Goal: Check status: Check status

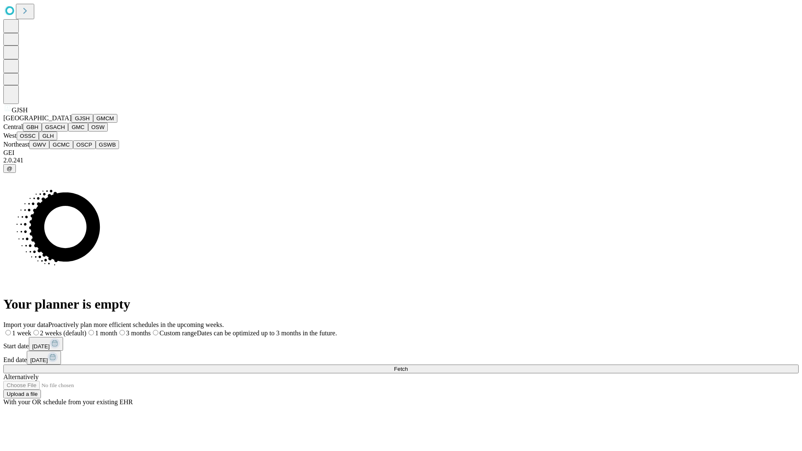
click at [71, 123] on button "GJSH" at bounding box center [82, 118] width 22 height 9
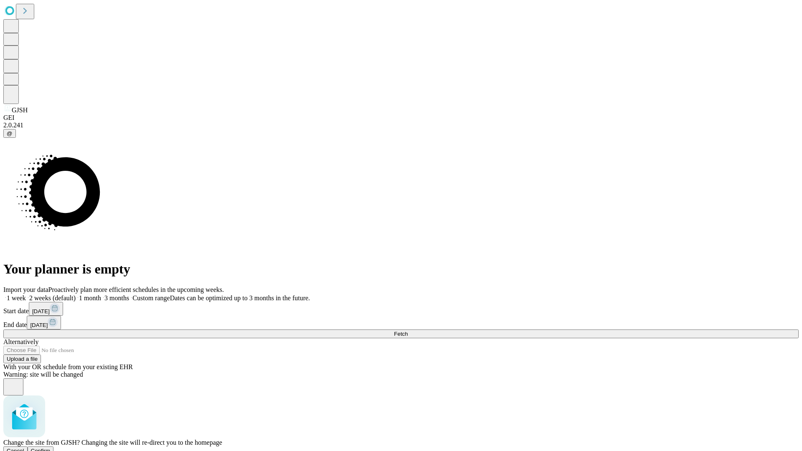
click at [51, 448] on span "Confirm" at bounding box center [41, 451] width 20 height 6
click at [26, 295] on label "1 week" at bounding box center [14, 298] width 23 height 7
click at [408, 331] on span "Fetch" at bounding box center [401, 334] width 14 height 6
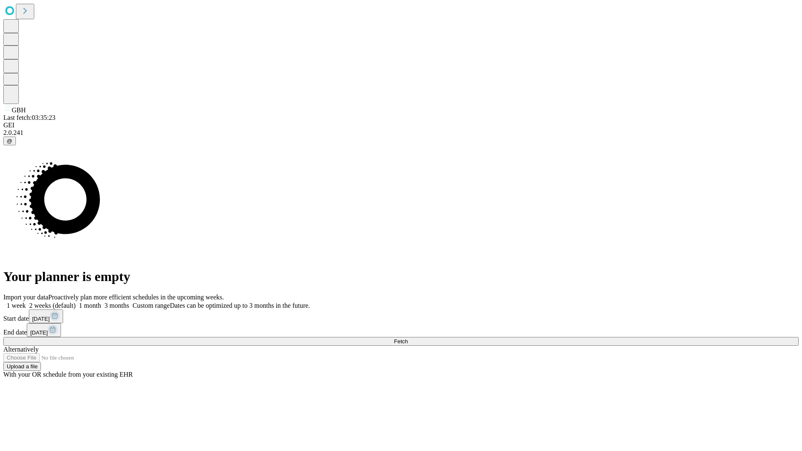
click at [26, 302] on label "1 week" at bounding box center [14, 305] width 23 height 7
click at [408, 339] on span "Fetch" at bounding box center [401, 342] width 14 height 6
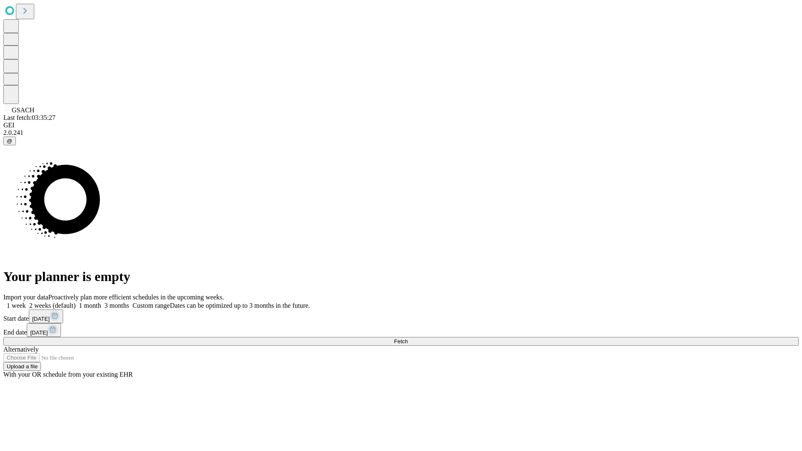
click at [26, 302] on label "1 week" at bounding box center [14, 305] width 23 height 7
click at [408, 339] on span "Fetch" at bounding box center [401, 342] width 14 height 6
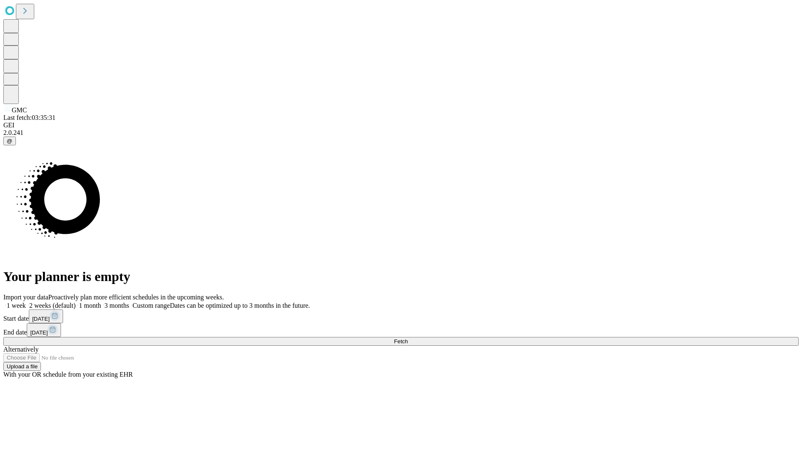
click at [26, 302] on label "1 week" at bounding box center [14, 305] width 23 height 7
click at [408, 339] on span "Fetch" at bounding box center [401, 342] width 14 height 6
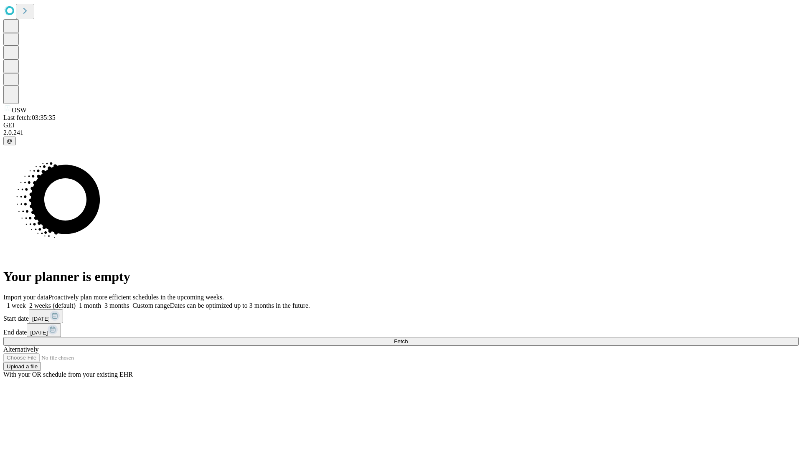
click at [26, 302] on label "1 week" at bounding box center [14, 305] width 23 height 7
click at [408, 339] on span "Fetch" at bounding box center [401, 342] width 14 height 6
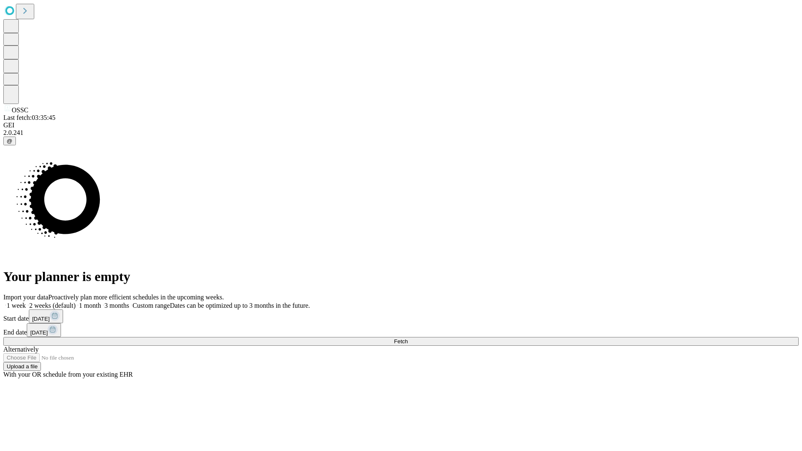
click at [26, 302] on label "1 week" at bounding box center [14, 305] width 23 height 7
click at [408, 339] on span "Fetch" at bounding box center [401, 342] width 14 height 6
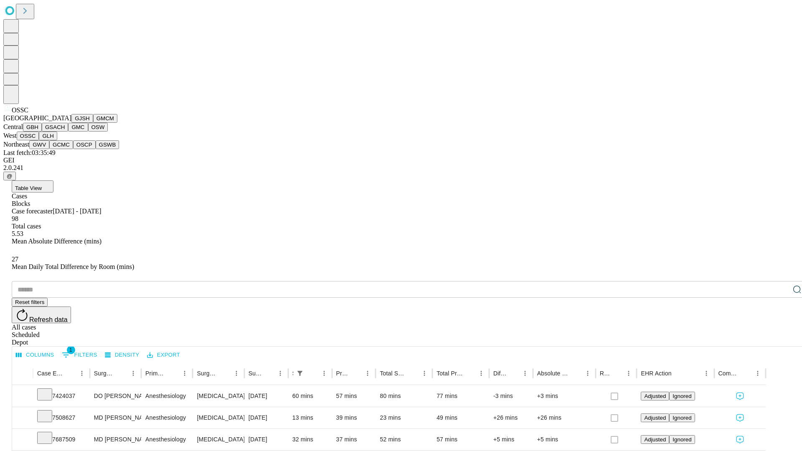
click at [57, 140] on button "GLH" at bounding box center [48, 136] width 18 height 9
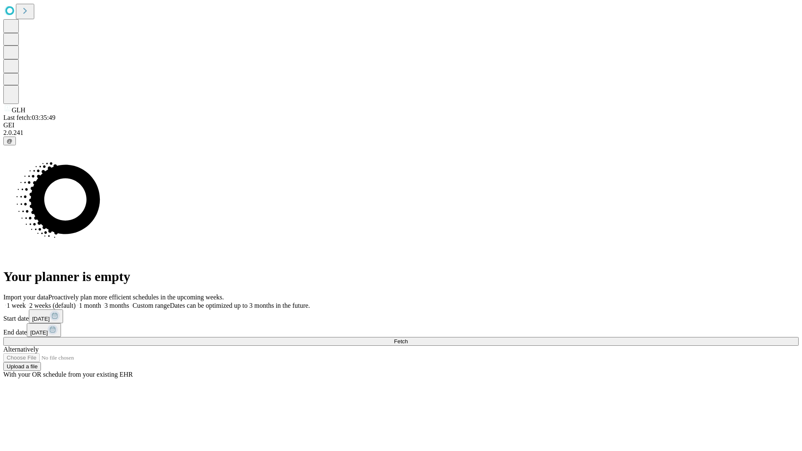
click at [408, 339] on span "Fetch" at bounding box center [401, 342] width 14 height 6
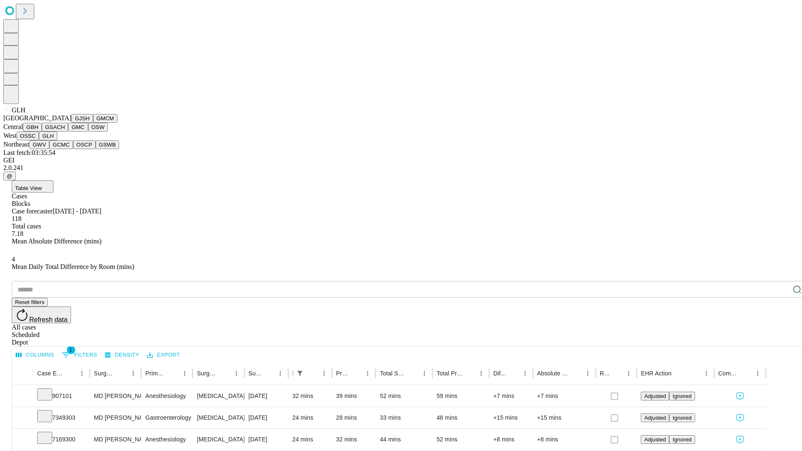
click at [49, 149] on button "GWV" at bounding box center [39, 144] width 20 height 9
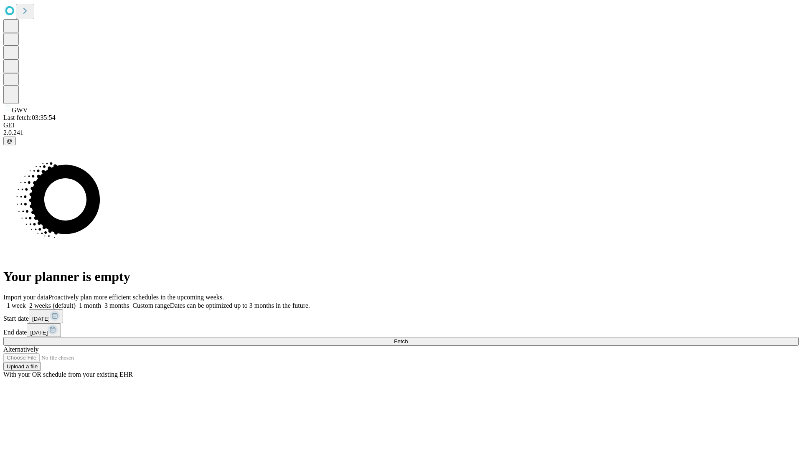
click at [26, 302] on label "1 week" at bounding box center [14, 305] width 23 height 7
click at [408, 339] on span "Fetch" at bounding box center [401, 342] width 14 height 6
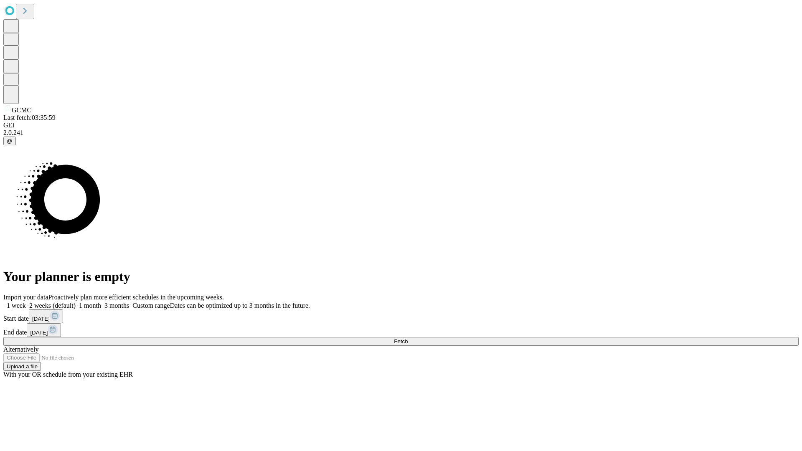
click at [26, 302] on label "1 week" at bounding box center [14, 305] width 23 height 7
click at [408, 339] on span "Fetch" at bounding box center [401, 342] width 14 height 6
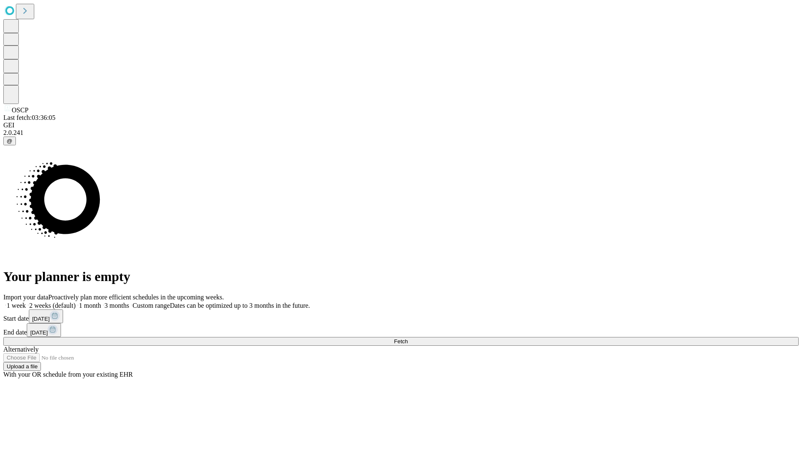
click at [26, 302] on label "1 week" at bounding box center [14, 305] width 23 height 7
click at [408, 339] on span "Fetch" at bounding box center [401, 342] width 14 height 6
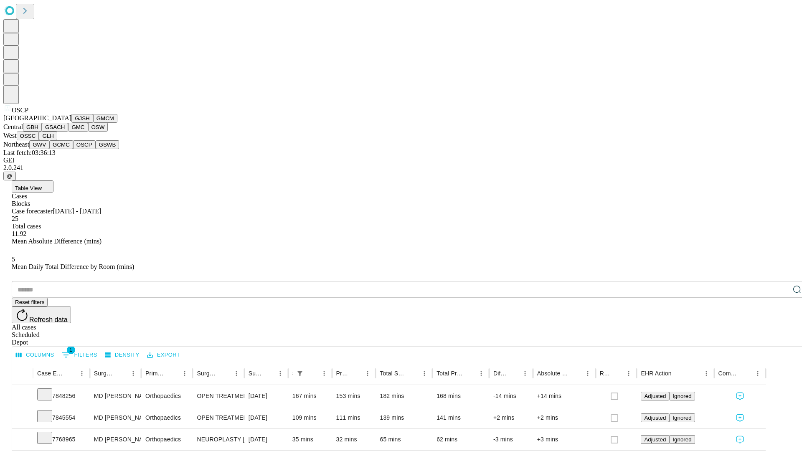
click at [96, 149] on button "GSWB" at bounding box center [108, 144] width 24 height 9
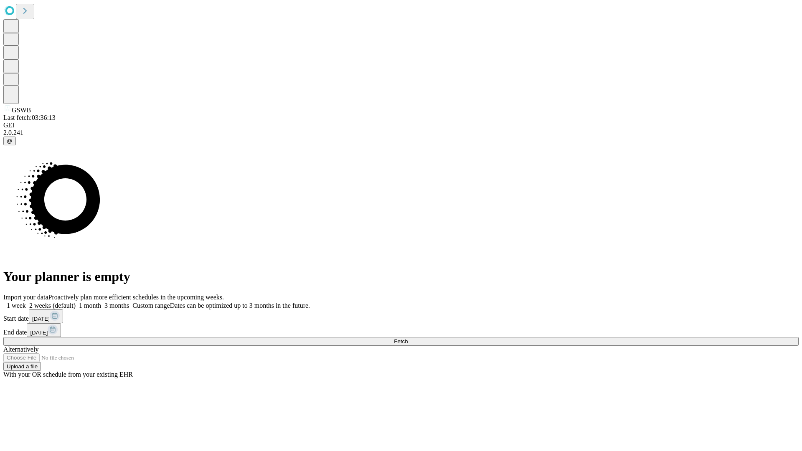
click at [26, 302] on label "1 week" at bounding box center [14, 305] width 23 height 7
click at [408, 339] on span "Fetch" at bounding box center [401, 342] width 14 height 6
